Goal: Task Accomplishment & Management: Use online tool/utility

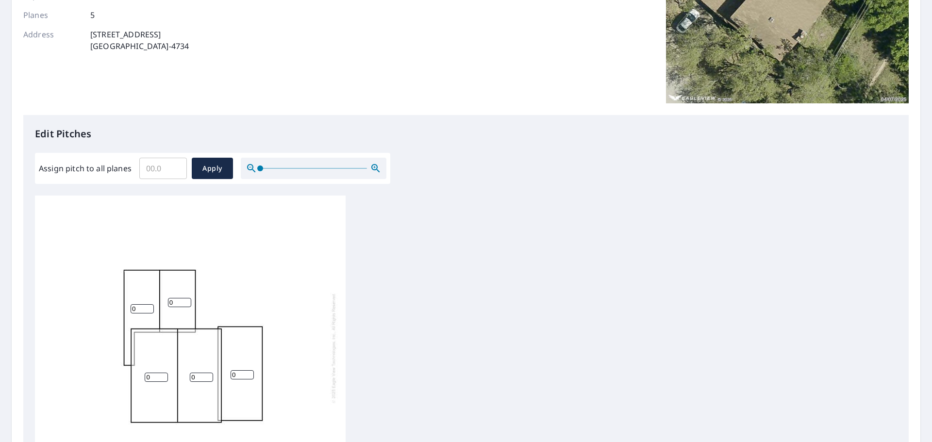
scroll to position [10, 0]
click at [145, 170] on input "Assign pitch to all planes" at bounding box center [163, 168] width 48 height 27
type input "5"
click at [218, 168] on span "Apply" at bounding box center [212, 169] width 26 height 12
type input "5"
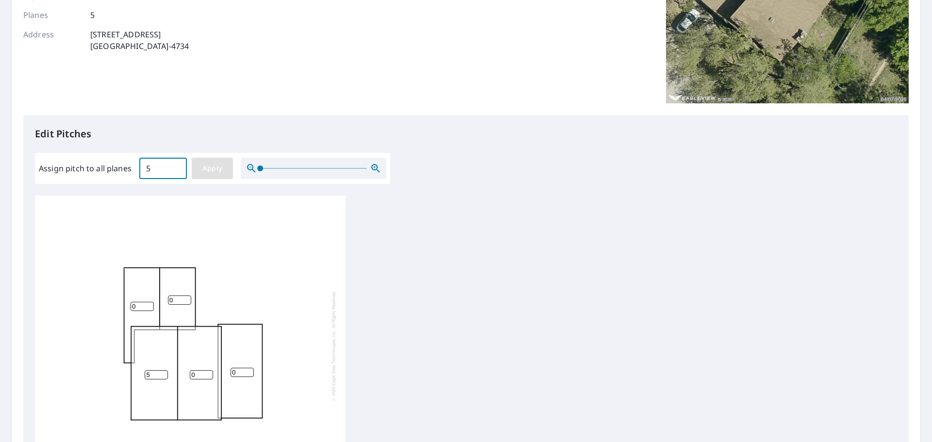
type input "5"
click at [206, 169] on span "Apply" at bounding box center [212, 169] width 26 height 12
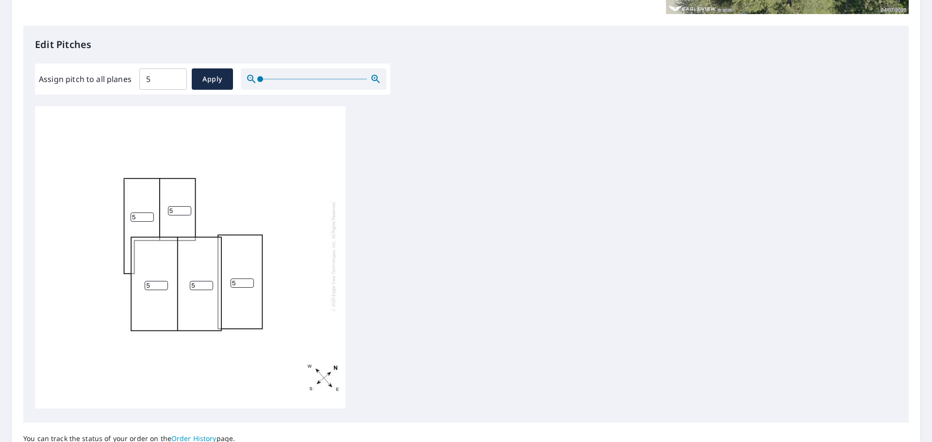
scroll to position [326, 0]
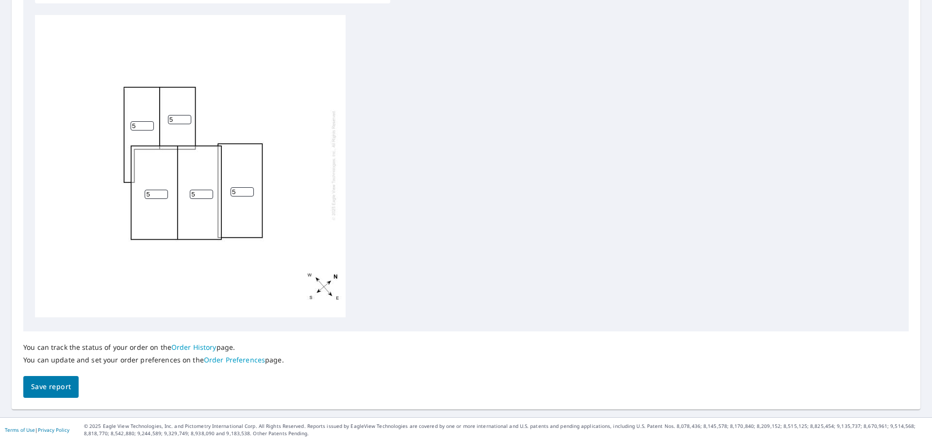
click at [63, 387] on span "Save report" at bounding box center [51, 387] width 40 height 12
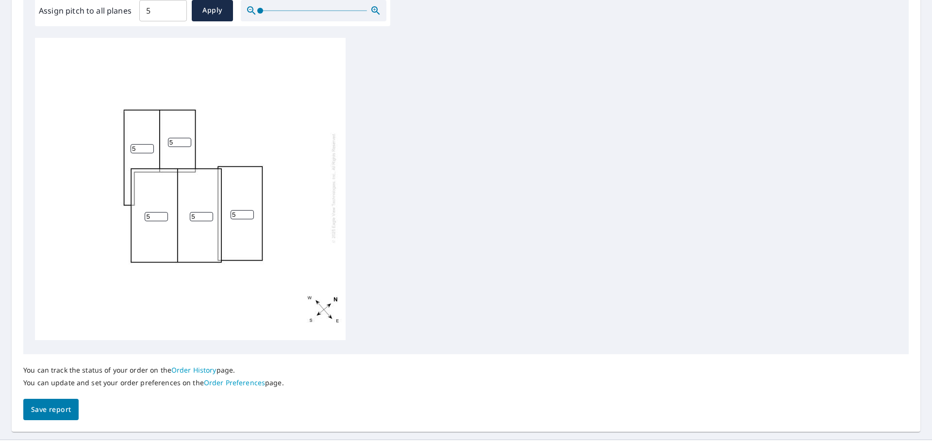
scroll to position [340, 0]
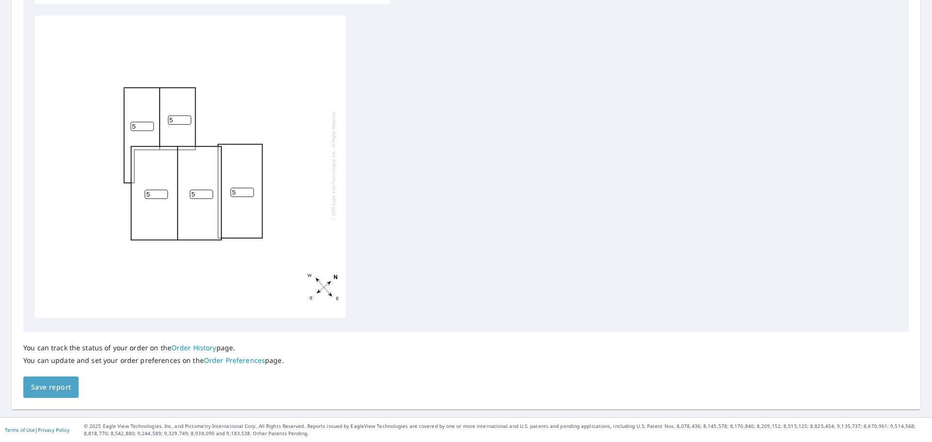
click at [42, 389] on span "Save report" at bounding box center [51, 388] width 40 height 12
click at [197, 349] on link "Order History" at bounding box center [193, 347] width 45 height 9
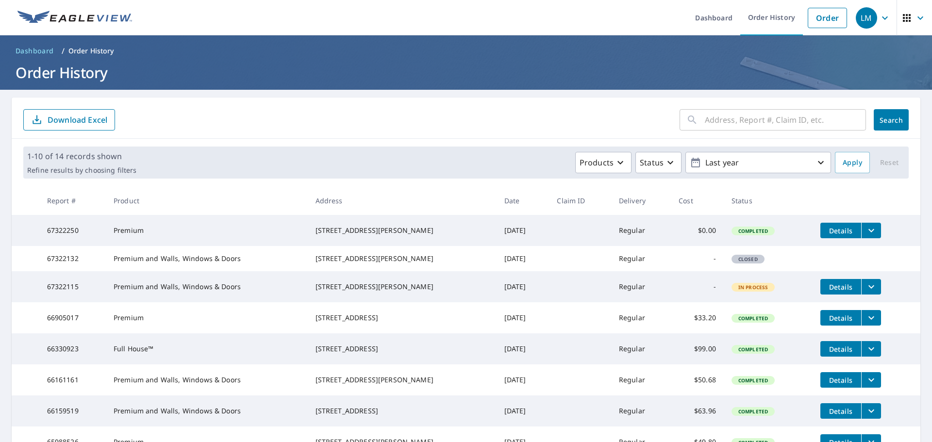
click at [710, 118] on input "text" at bounding box center [785, 119] width 161 height 27
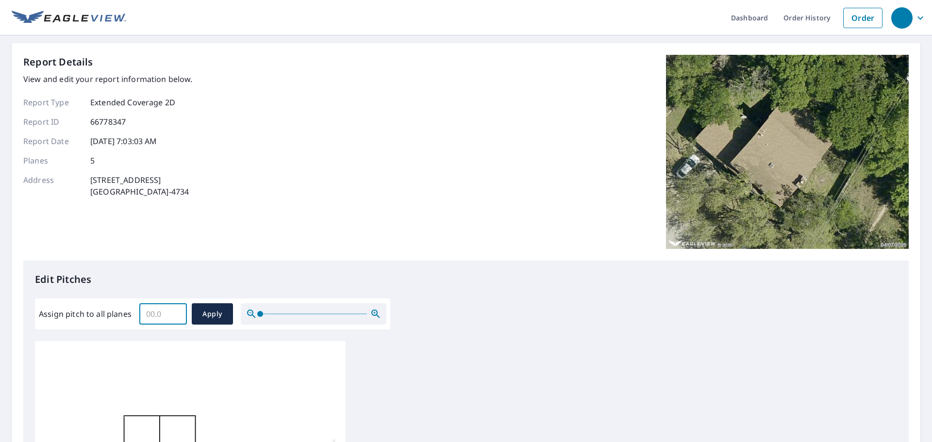
click at [149, 310] on input "Assign pitch to all planes" at bounding box center [163, 313] width 48 height 27
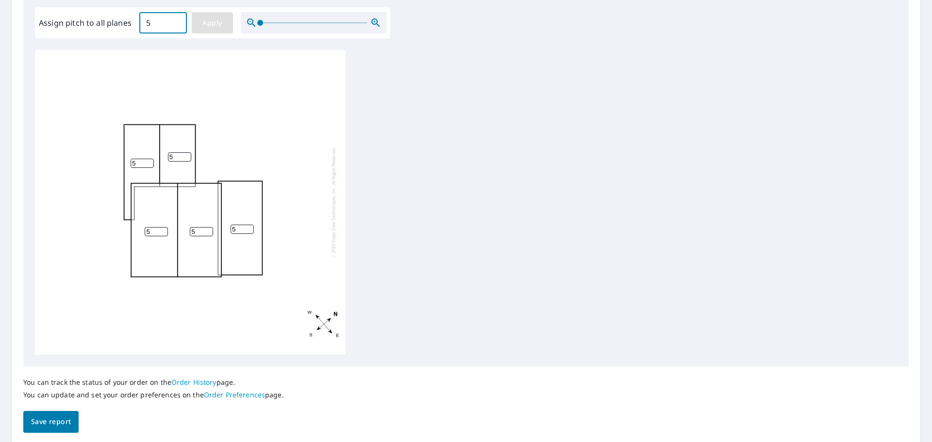
type input "5"
click at [215, 27] on span "Apply" at bounding box center [212, 23] width 26 height 12
click at [54, 422] on span "Save report" at bounding box center [51, 422] width 40 height 12
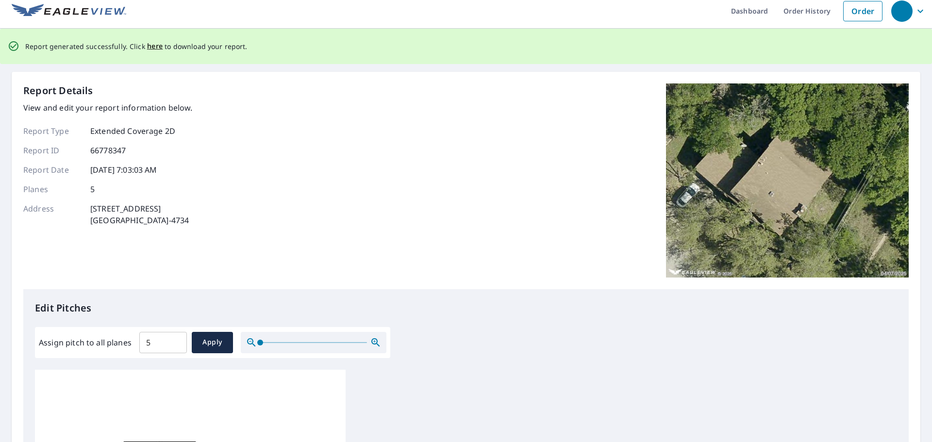
scroll to position [0, 0]
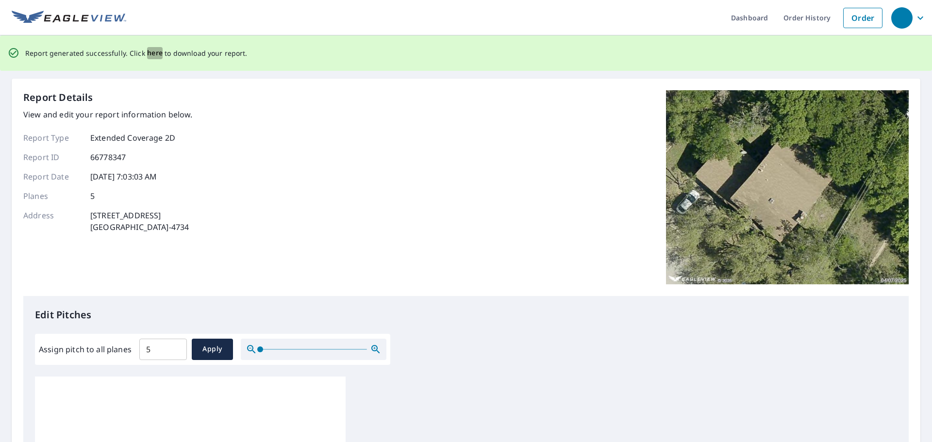
click at [155, 48] on span "here" at bounding box center [155, 53] width 16 height 12
click at [151, 52] on span "here" at bounding box center [155, 53] width 16 height 12
